Goal: Transaction & Acquisition: Register for event/course

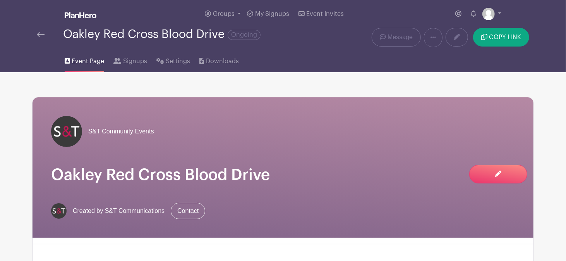
click at [41, 32] on img at bounding box center [41, 34] width 8 height 5
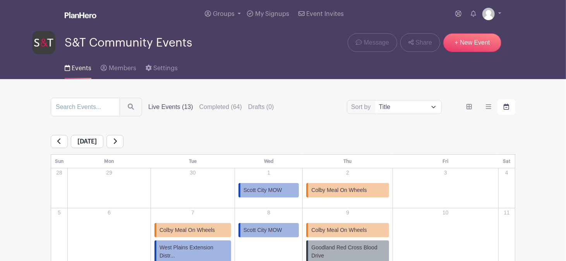
click at [124, 144] on link at bounding box center [115, 141] width 17 height 13
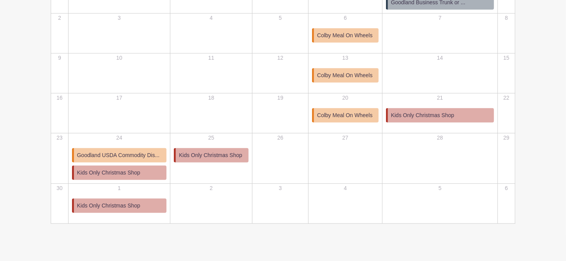
scroll to position [260, 0]
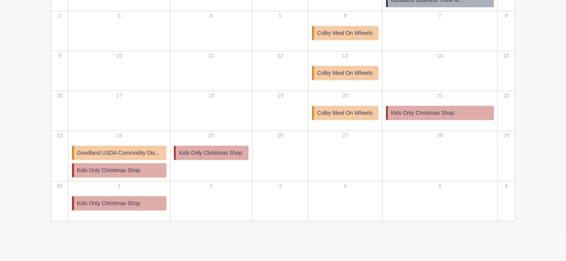
click at [102, 154] on span "Goodland USDA Commodity Dis..." at bounding box center [118, 153] width 83 height 8
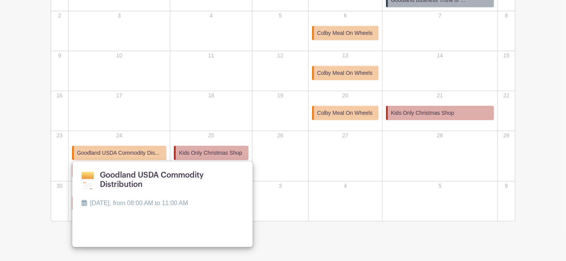
click at [81, 214] on link at bounding box center [81, 214] width 0 height 0
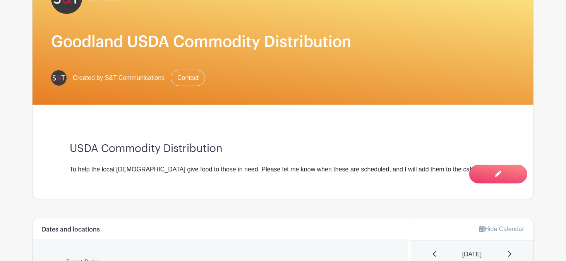
scroll to position [286, 0]
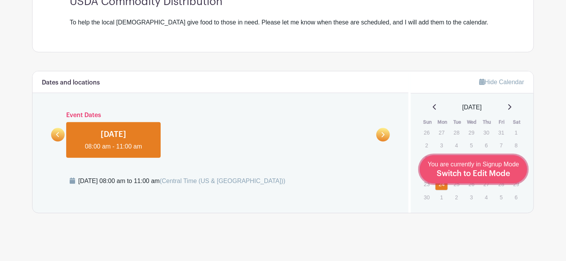
click at [487, 170] on span "Switch to Edit Mode" at bounding box center [474, 174] width 74 height 8
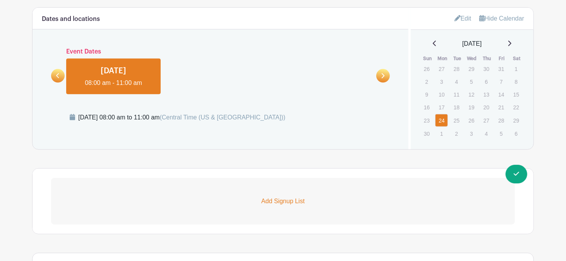
scroll to position [363, 0]
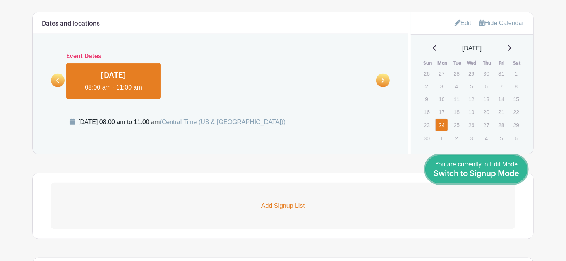
click at [518, 168] on div "You are currently in Edit Mode Switch to Signup Mode" at bounding box center [477, 169] width 86 height 19
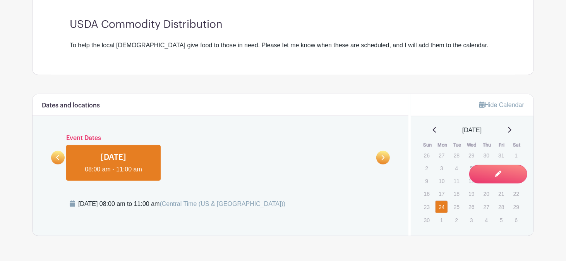
scroll to position [286, 0]
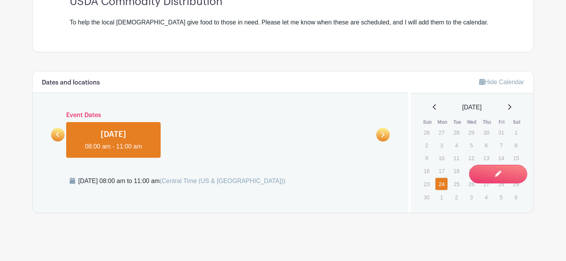
click at [114, 151] on link at bounding box center [114, 151] width 0 height 0
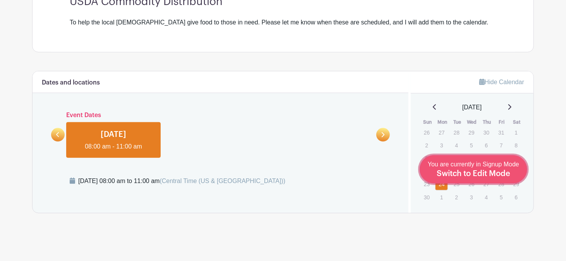
click at [512, 171] on div "You are currently in Signup Mode Switch to Edit Mode" at bounding box center [473, 169] width 91 height 19
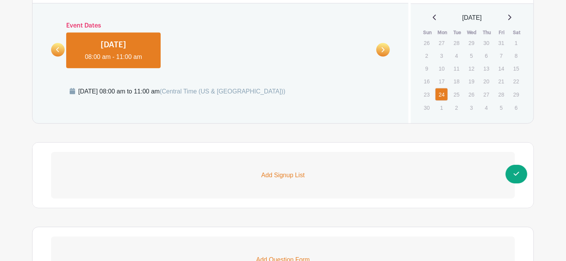
scroll to position [418, 0]
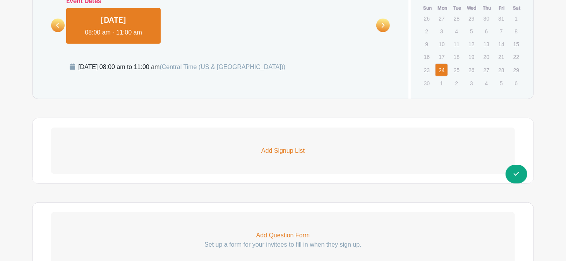
click at [276, 154] on p "Add Signup List" at bounding box center [283, 150] width 464 height 9
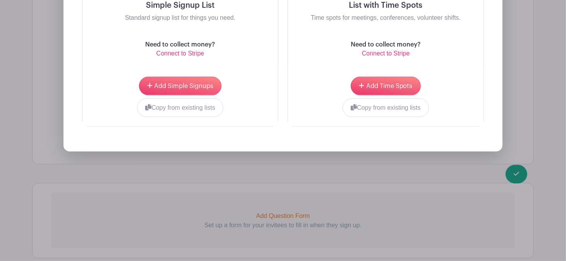
scroll to position [684, 0]
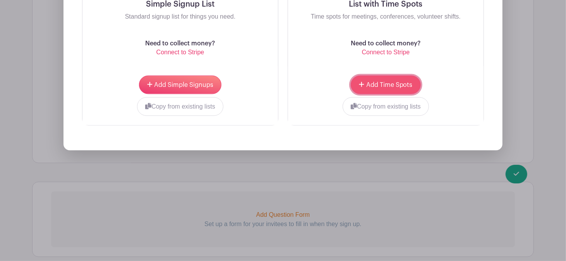
click at [382, 86] on span "Add Time Spots" at bounding box center [390, 85] width 46 height 6
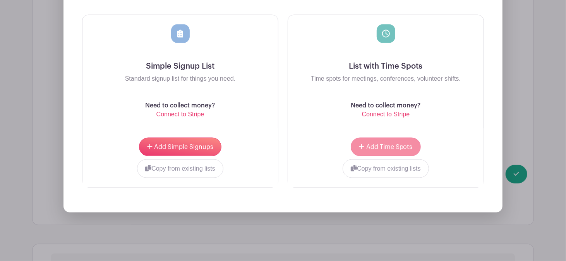
scroll to position [683, 0]
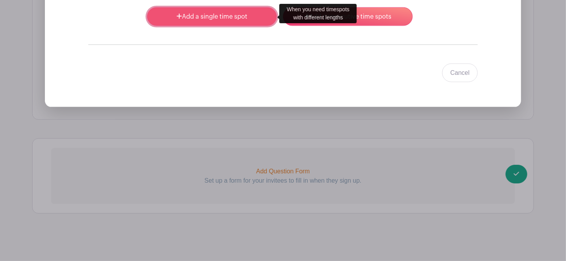
click at [196, 19] on link "Add a single time spot" at bounding box center [212, 16] width 130 height 19
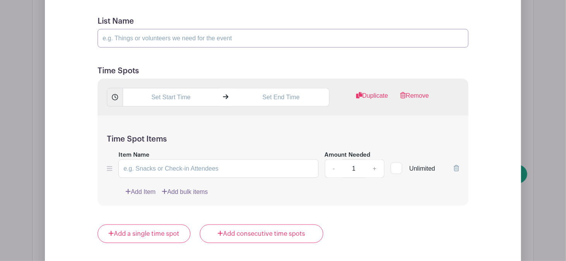
click at [169, 42] on input "List Name" at bounding box center [283, 38] width 371 height 19
type input "Volunteer"
click at [148, 99] on input "text" at bounding box center [171, 97] width 96 height 19
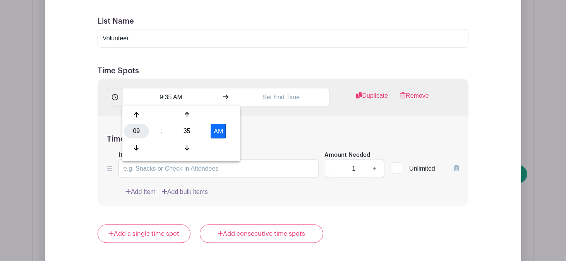
click at [131, 133] on div "09" at bounding box center [136, 131] width 25 height 15
click at [140, 148] on div "08" at bounding box center [137, 147] width 26 height 15
drag, startPoint x: 183, startPoint y: 129, endPoint x: 171, endPoint y: 129, distance: 12.4
click at [183, 128] on div "35" at bounding box center [186, 131] width 25 height 15
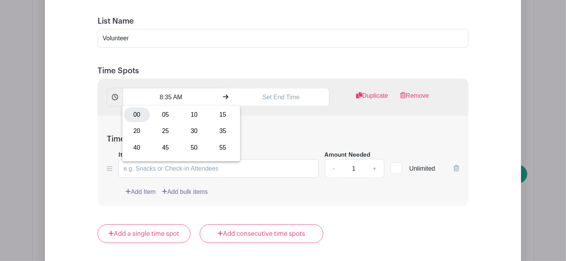
click at [137, 116] on div "00" at bounding box center [137, 114] width 26 height 15
type input "8:00 AM"
click at [284, 95] on input "text" at bounding box center [281, 97] width 96 height 19
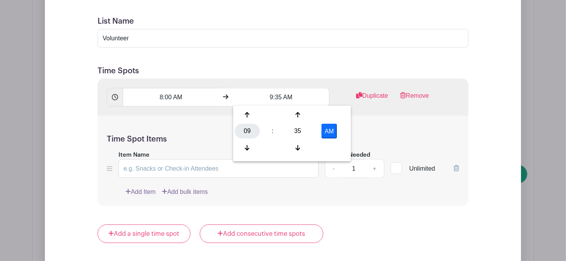
click at [248, 135] on div "09" at bounding box center [247, 131] width 25 height 15
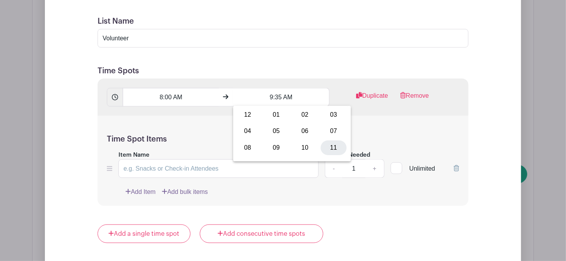
click at [334, 148] on div "11" at bounding box center [334, 147] width 26 height 15
click at [302, 131] on div "35" at bounding box center [298, 131] width 25 height 15
click at [250, 116] on div "00" at bounding box center [248, 114] width 26 height 15
type input "11:00 AM"
drag, startPoint x: 257, startPoint y: 185, endPoint x: 312, endPoint y: 179, distance: 55.4
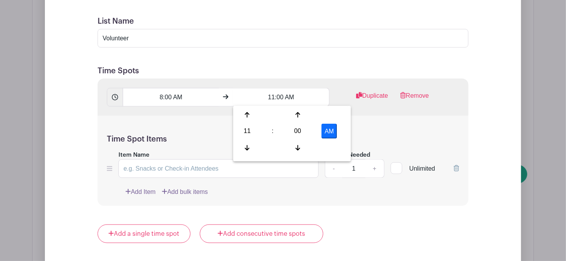
click at [257, 185] on div "Time Spot Items Item Name Amount Needed - 1 + Unlimited Add Item Add bulk items" at bounding box center [283, 161] width 371 height 90
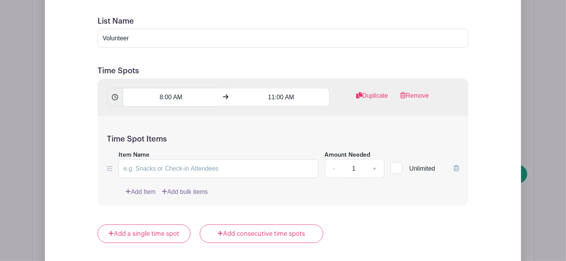
drag, startPoint x: 399, startPoint y: 166, endPoint x: 375, endPoint y: 168, distance: 24.5
click at [399, 166] on div at bounding box center [397, 168] width 12 height 12
click at [396, 166] on input "Unlimited" at bounding box center [393, 166] width 5 height 5
checkbox input "true"
click at [155, 170] on input "Item Name" at bounding box center [219, 168] width 200 height 19
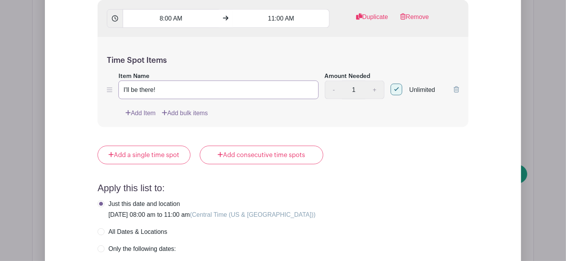
scroll to position [900, 0]
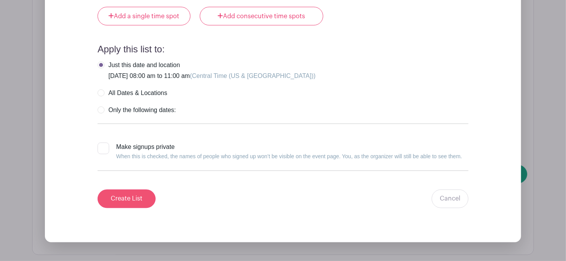
type input "I'll be there!"
click at [141, 200] on input "Create List" at bounding box center [127, 198] width 58 height 19
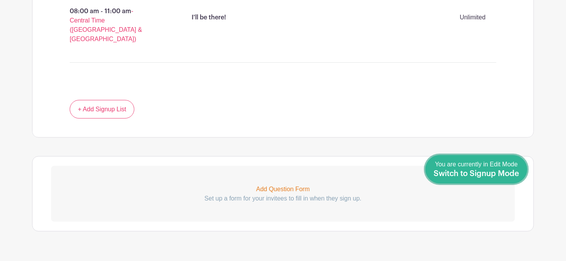
click at [511, 169] on div "You are currently in Edit Mode Switch to Signup Mode" at bounding box center [477, 169] width 86 height 19
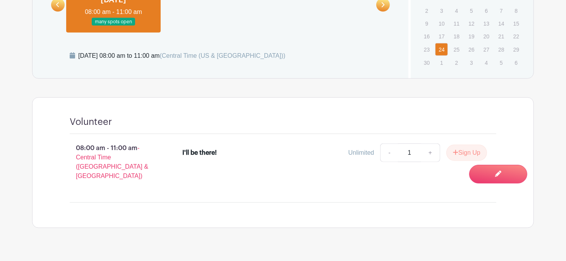
scroll to position [427, 0]
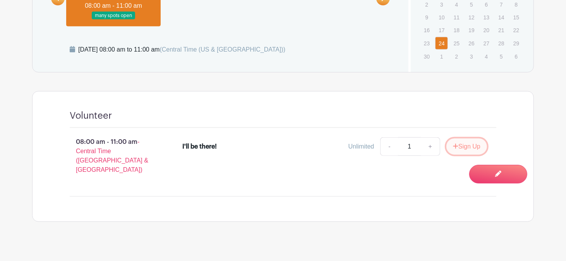
click at [468, 143] on button "Sign Up" at bounding box center [467, 146] width 41 height 16
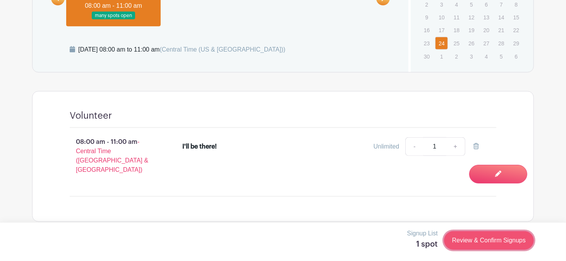
click at [486, 242] on link "Review & Confirm Signups" at bounding box center [489, 240] width 90 height 19
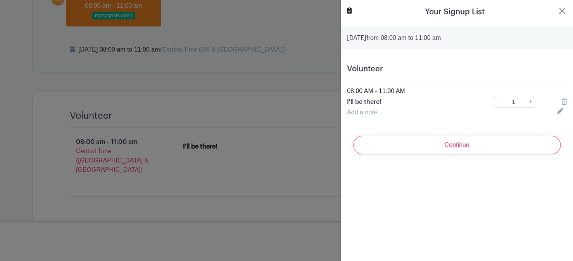
click at [434, 144] on input "Continue" at bounding box center [456, 145] width 207 height 19
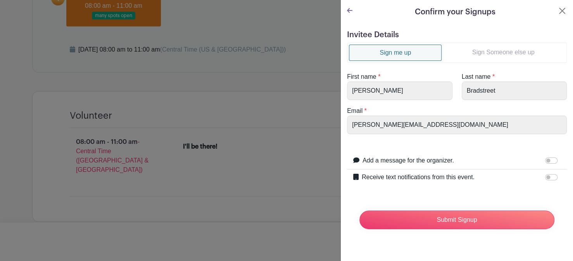
click at [489, 50] on link "Sign Someone else up" at bounding box center [502, 52] width 123 height 15
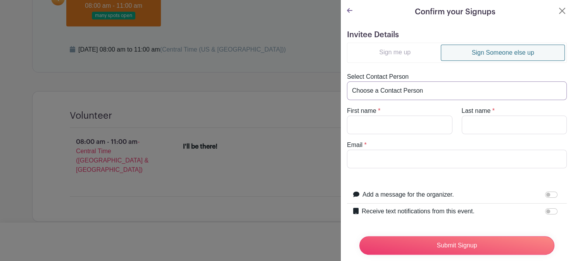
click at [389, 91] on select "Choose a Contact Person [PERSON_NAME] ([PERSON_NAME][EMAIL_ADDRESS][PERSON_NAME…" at bounding box center [457, 90] width 220 height 19
select select "[EMAIL_ADDRESS][PERSON_NAME][DOMAIN_NAME]"
click at [347, 81] on select "Choose a Contact Person [PERSON_NAME] ([PERSON_NAME][EMAIL_ADDRESS][PERSON_NAME…" at bounding box center [457, 90] width 220 height 19
type input "Pat"
type input "[PERSON_NAME]"
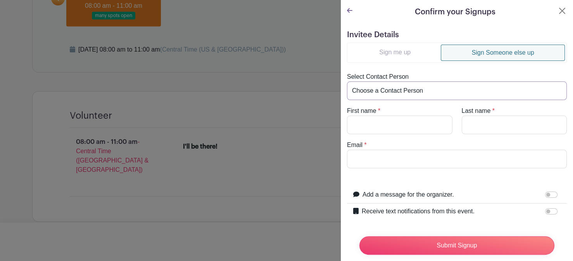
type input "[EMAIL_ADDRESS][PERSON_NAME][DOMAIN_NAME]"
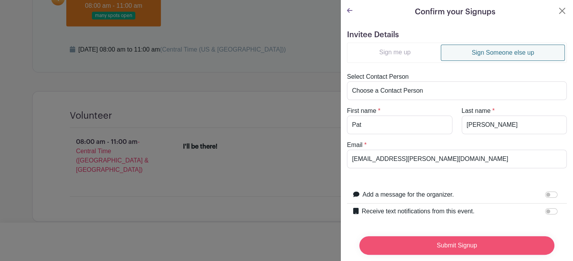
click at [443, 240] on input "Submit Signup" at bounding box center [456, 245] width 195 height 19
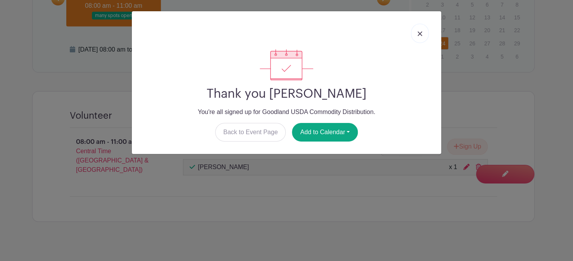
click at [420, 34] on img at bounding box center [419, 33] width 5 height 5
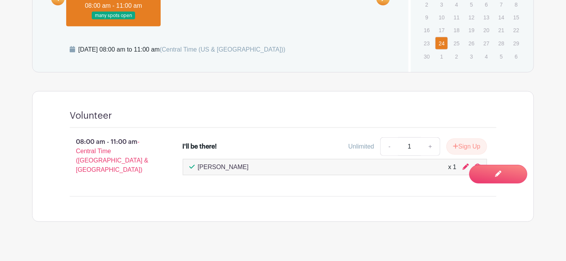
drag, startPoint x: 559, startPoint y: 167, endPoint x: 561, endPoint y: 172, distance: 4.9
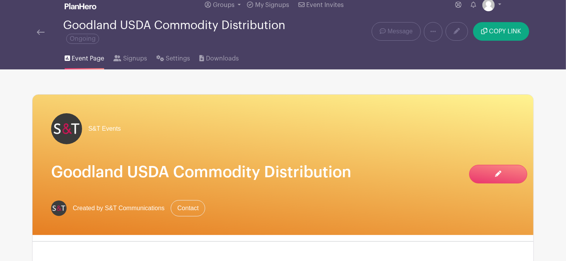
scroll to position [0, 0]
